Goal: Task Accomplishment & Management: Complete application form

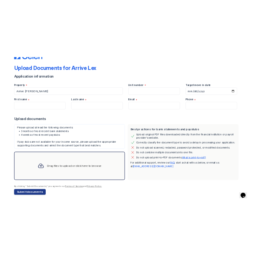
scroll to position [26, 0]
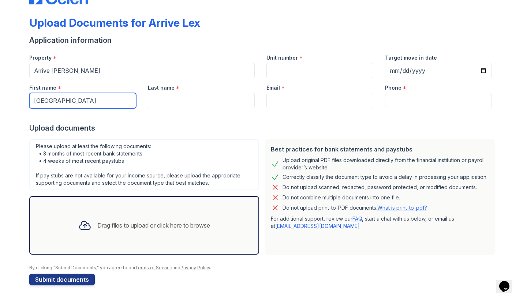
type input "[GEOGRAPHIC_DATA]"
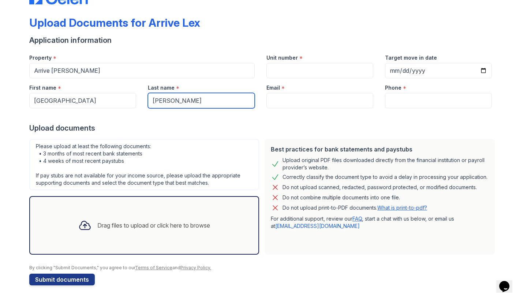
type input "[PERSON_NAME]"
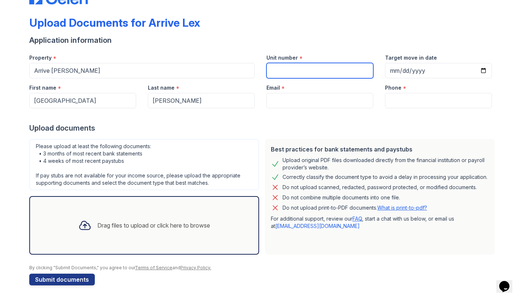
click at [298, 71] on input "Unit number" at bounding box center [319, 70] width 107 height 15
type input "20"
click at [86, 232] on div at bounding box center [84, 225] width 19 height 19
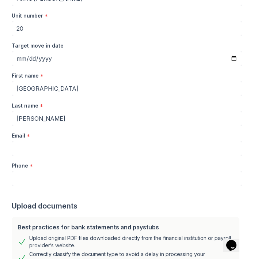
scroll to position [93, 0]
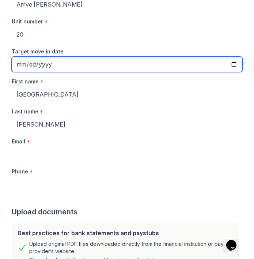
click at [88, 63] on input "Target move in date" at bounding box center [127, 64] width 231 height 15
click at [30, 63] on input "Target move in date" at bounding box center [127, 64] width 231 height 15
type input "[DATE]"
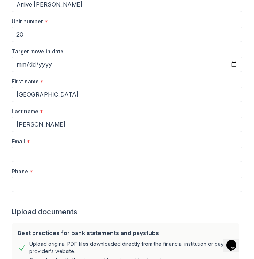
click at [108, 84] on div "First name *" at bounding box center [127, 79] width 231 height 15
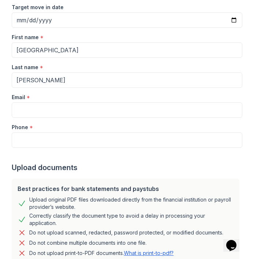
scroll to position [152, 0]
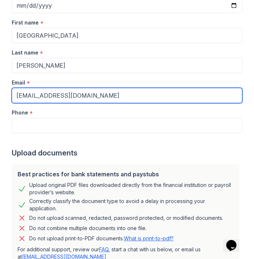
type input "[EMAIL_ADDRESS][DOMAIN_NAME]"
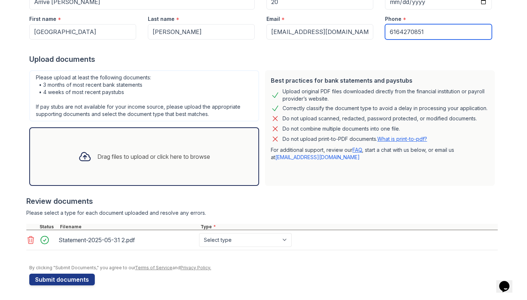
scroll to position [95, 0]
type input "6164270851"
click at [106, 166] on div "Drag files to upload or click here to browse" at bounding box center [143, 156] width 143 height 25
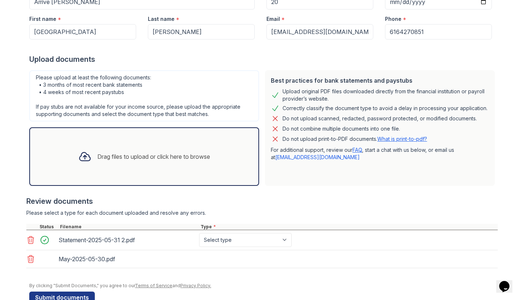
click at [130, 158] on div "Drag files to upload or click here to browse" at bounding box center [153, 156] width 113 height 9
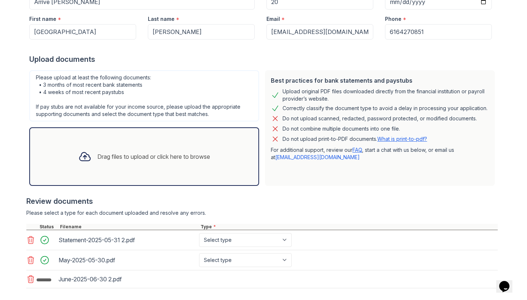
click at [156, 169] on div "Drag files to upload or click here to browse" at bounding box center [144, 156] width 230 height 59
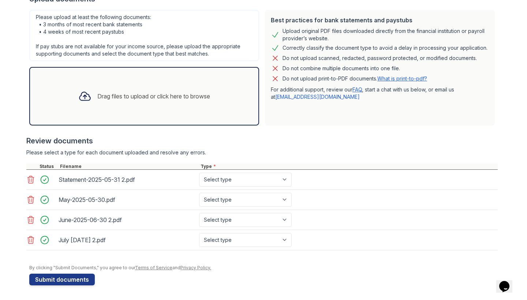
scroll to position [156, 0]
click at [160, 220] on div "June-2025-06-30 2.pdf" at bounding box center [128, 220] width 138 height 12
click at [91, 276] on button "Submit documents" at bounding box center [62, 280] width 66 height 12
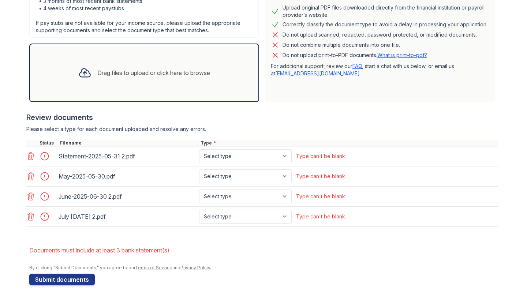
scroll to position [199, 0]
select select "investment_account_statement"
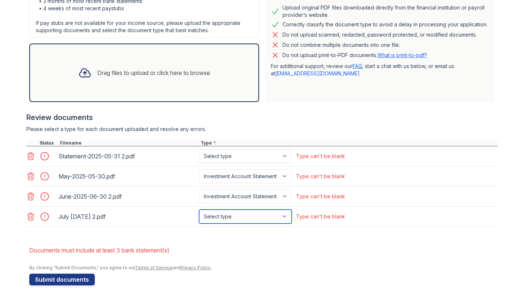
select select "investment_account_statement"
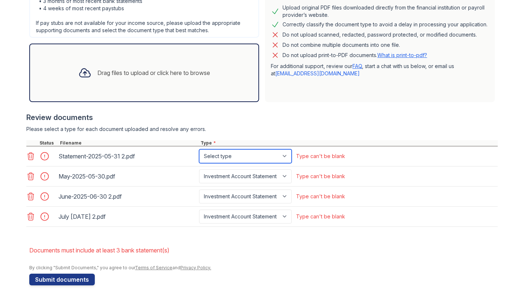
select select "bank_statement"
click at [128, 77] on div "Drag files to upload or click here to browse" at bounding box center [143, 72] width 143 height 25
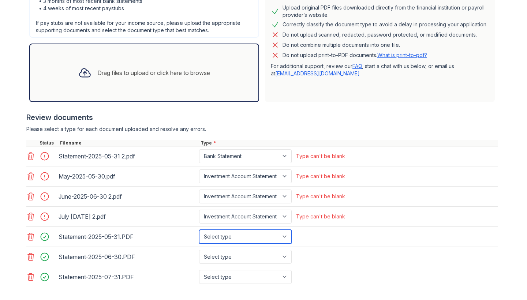
select select "bank_statement"
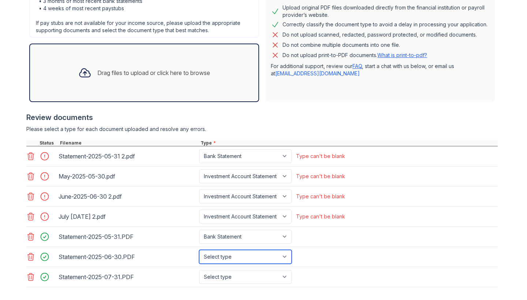
select select "bank_statement"
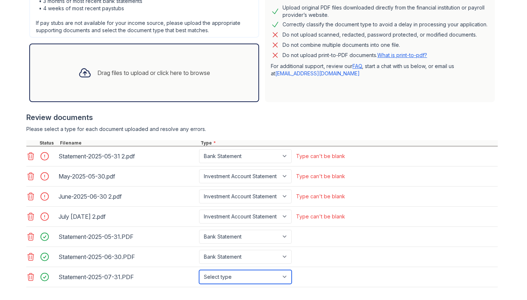
select select "bank_statement"
click at [307, 219] on div "Type can't be blank" at bounding box center [320, 216] width 49 height 7
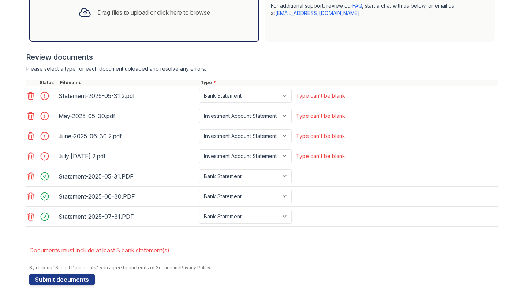
scroll to position [260, 0]
click at [62, 282] on button "Submit documents" at bounding box center [62, 280] width 66 height 12
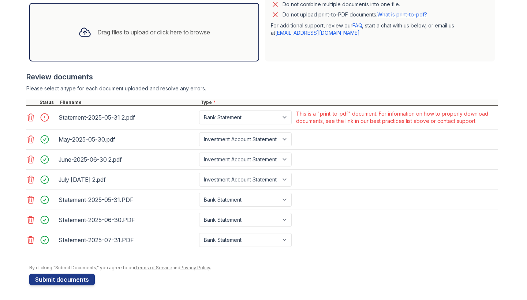
scroll to position [240, 0]
click at [29, 119] on icon at bounding box center [30, 117] width 9 height 9
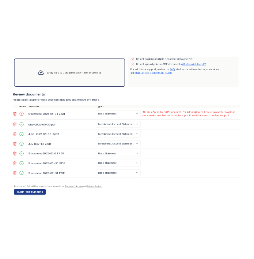
scroll to position [216, 0]
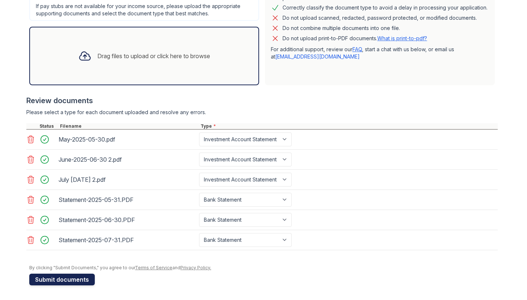
click at [75, 280] on button "Submit documents" at bounding box center [62, 280] width 66 height 12
